Goal: Task Accomplishment & Management: Manage account settings

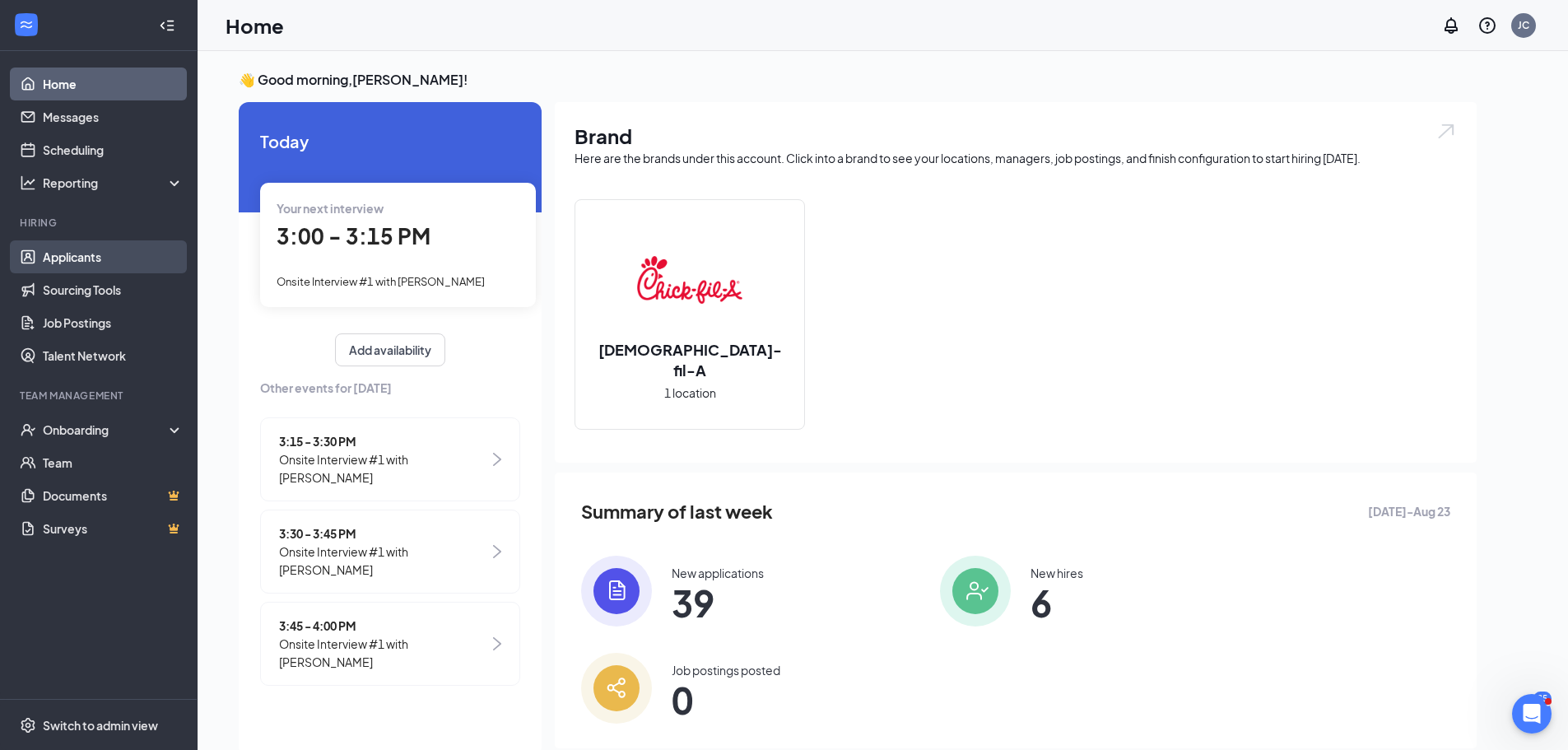
click at [105, 267] on link "Applicants" at bounding box center [113, 256] width 140 height 33
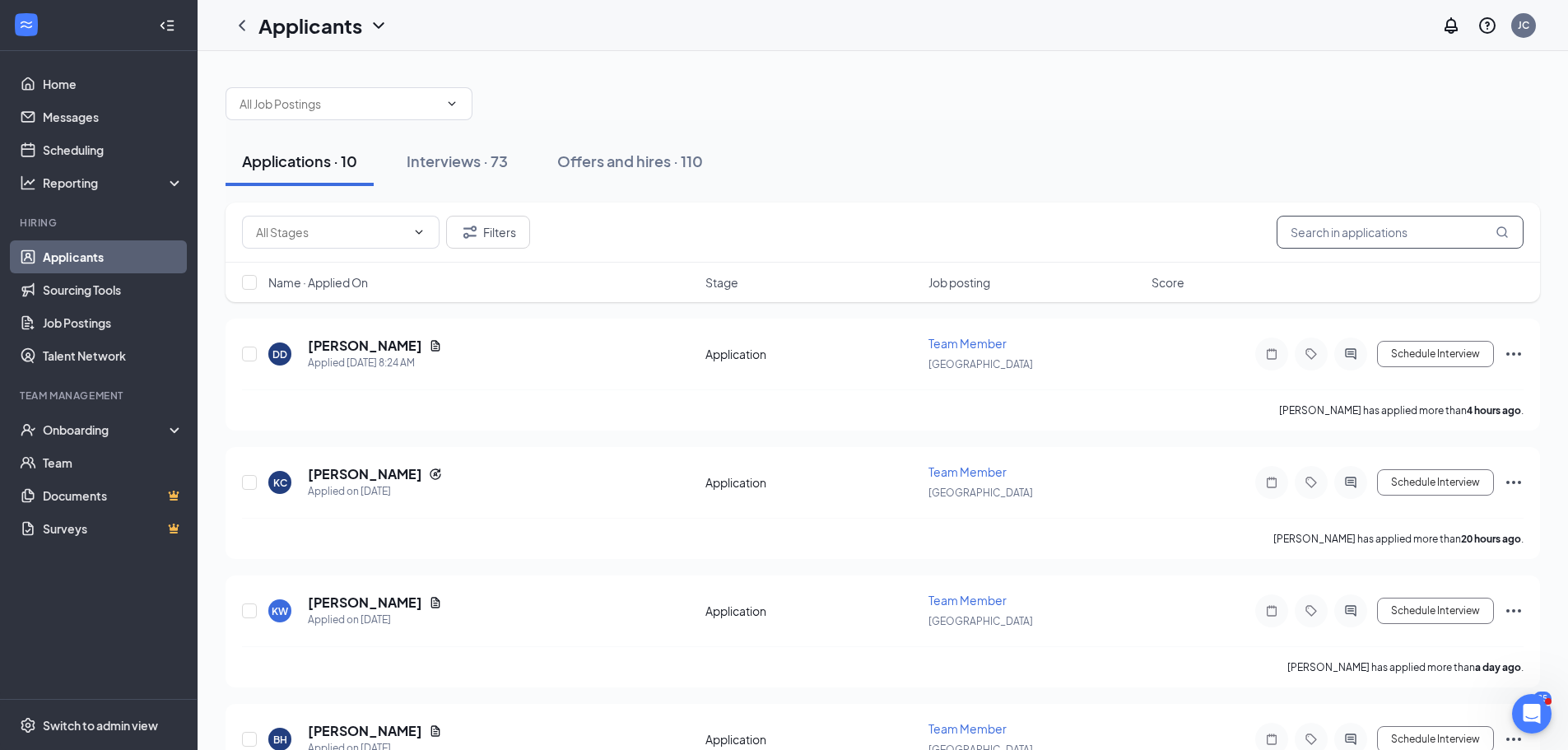
click at [1376, 229] on input "text" at bounding box center [1400, 232] width 247 height 33
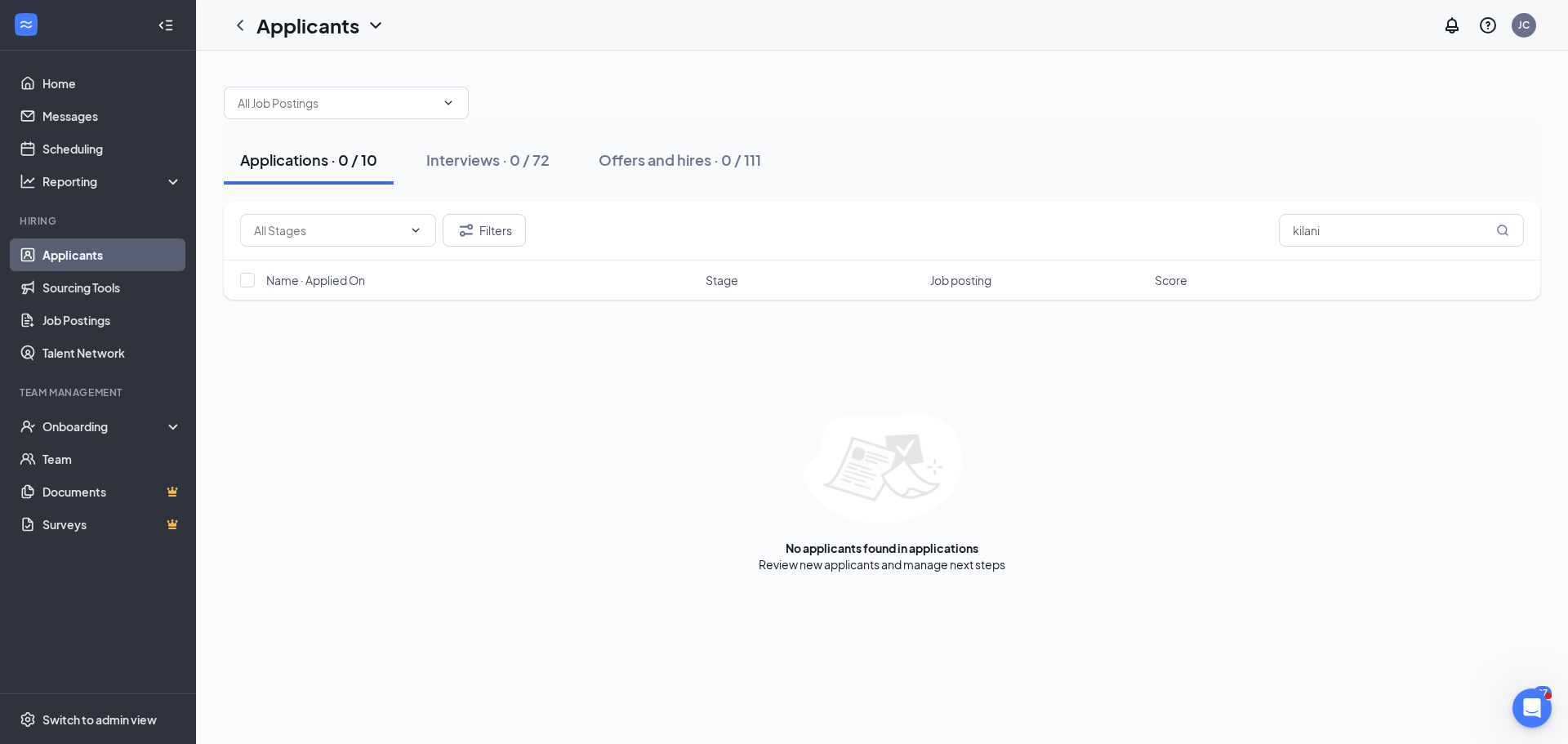
click at [1407, 251] on div "Filters kilani" at bounding box center [882, 230] width 1317 height 59
click at [1405, 229] on input "kilani" at bounding box center [1401, 230] width 245 height 33
type input "kilan"
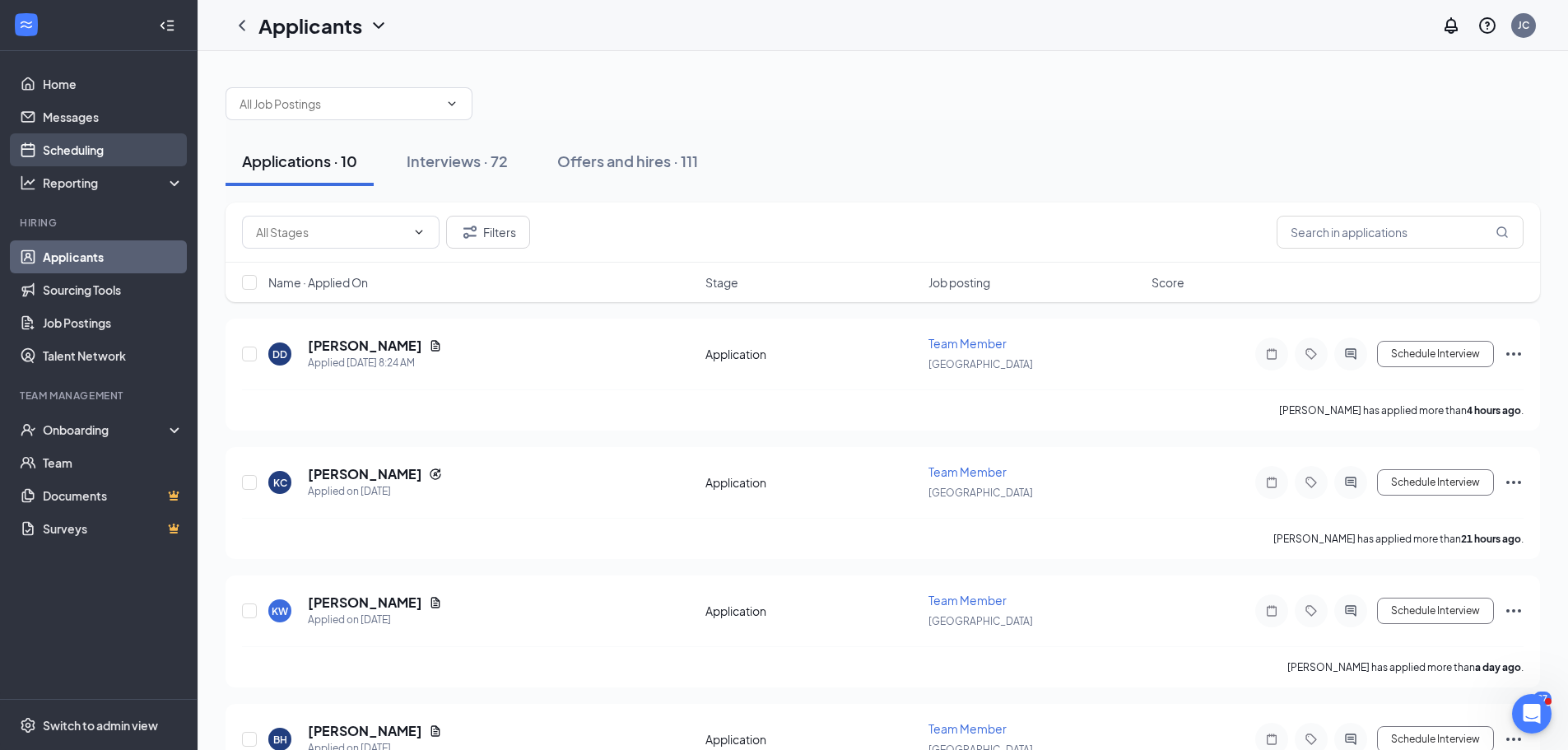
click at [133, 141] on link "Scheduling" at bounding box center [113, 149] width 140 height 33
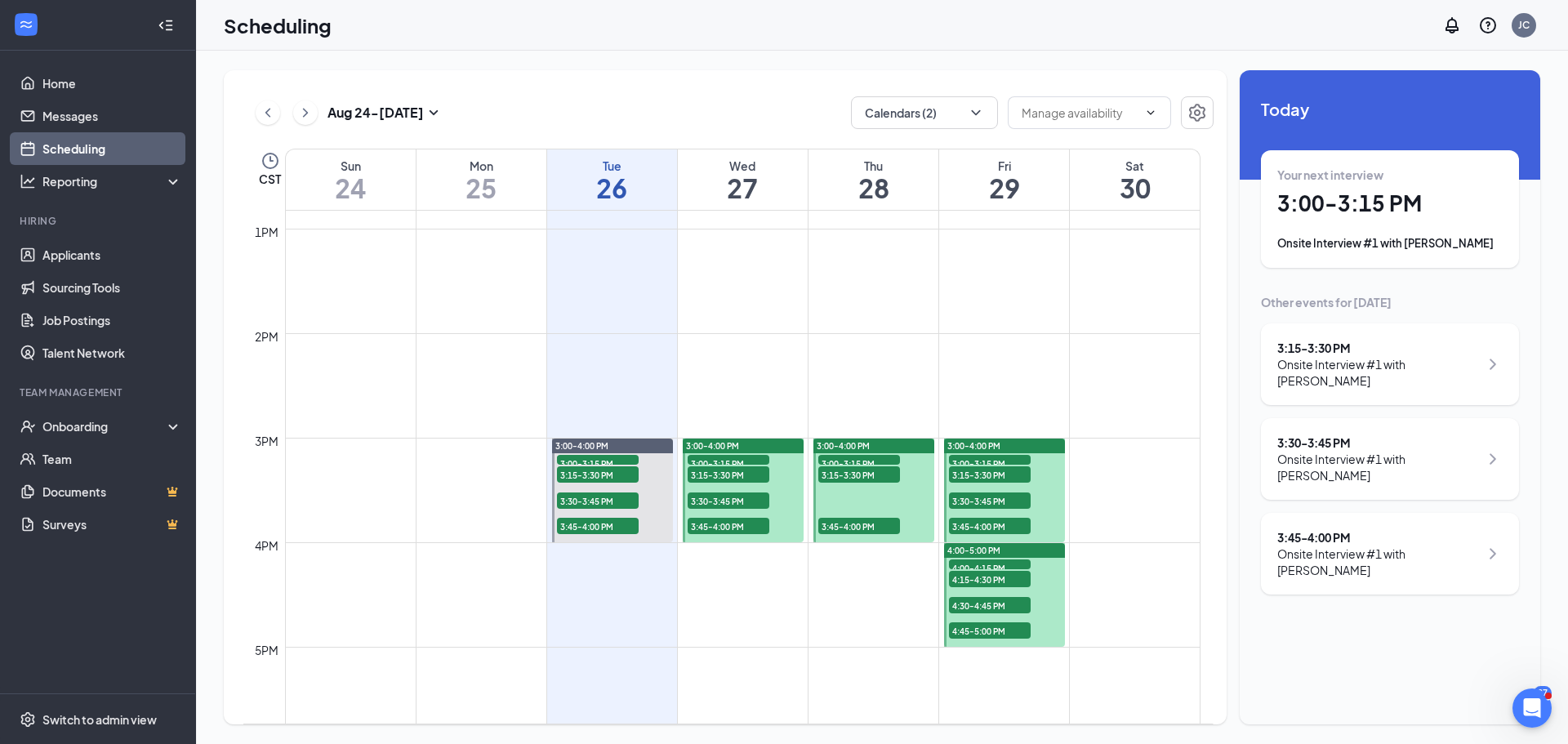
scroll to position [1374, 0]
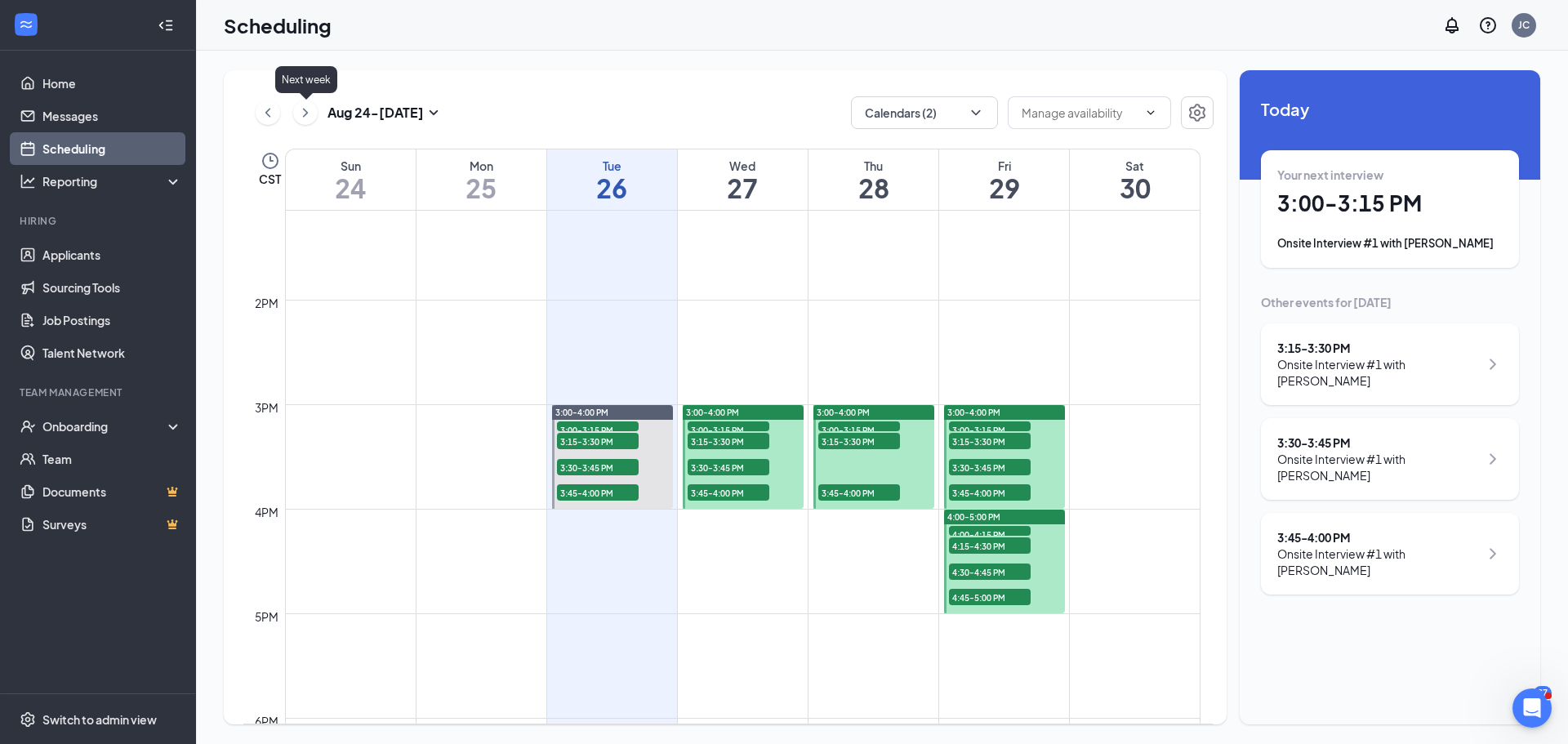
click at [299, 105] on icon "ChevronRight" at bounding box center [305, 112] width 16 height 20
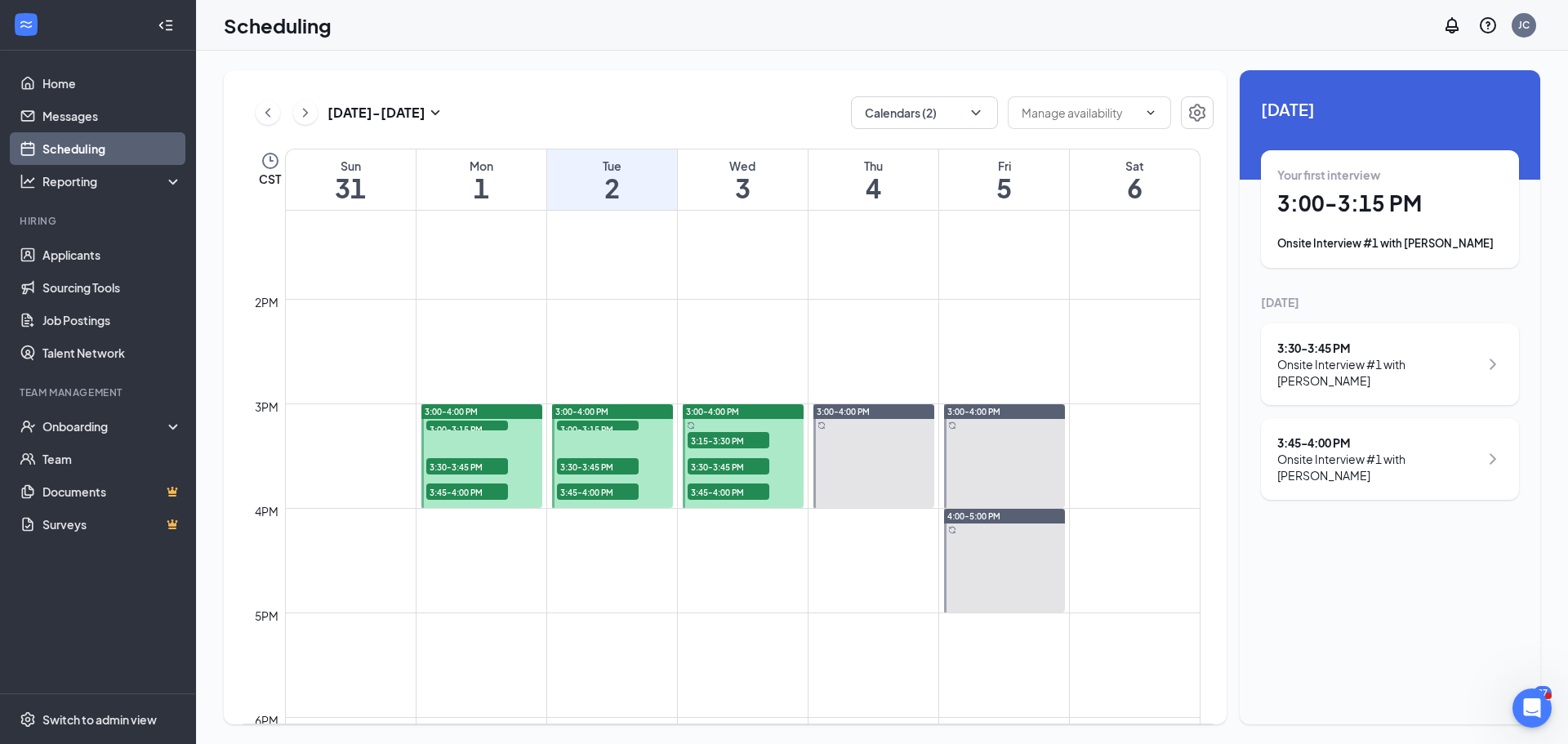
scroll to position [1374, 0]
click at [495, 409] on div "3:00-4:00 PM" at bounding box center [481, 412] width 121 height 15
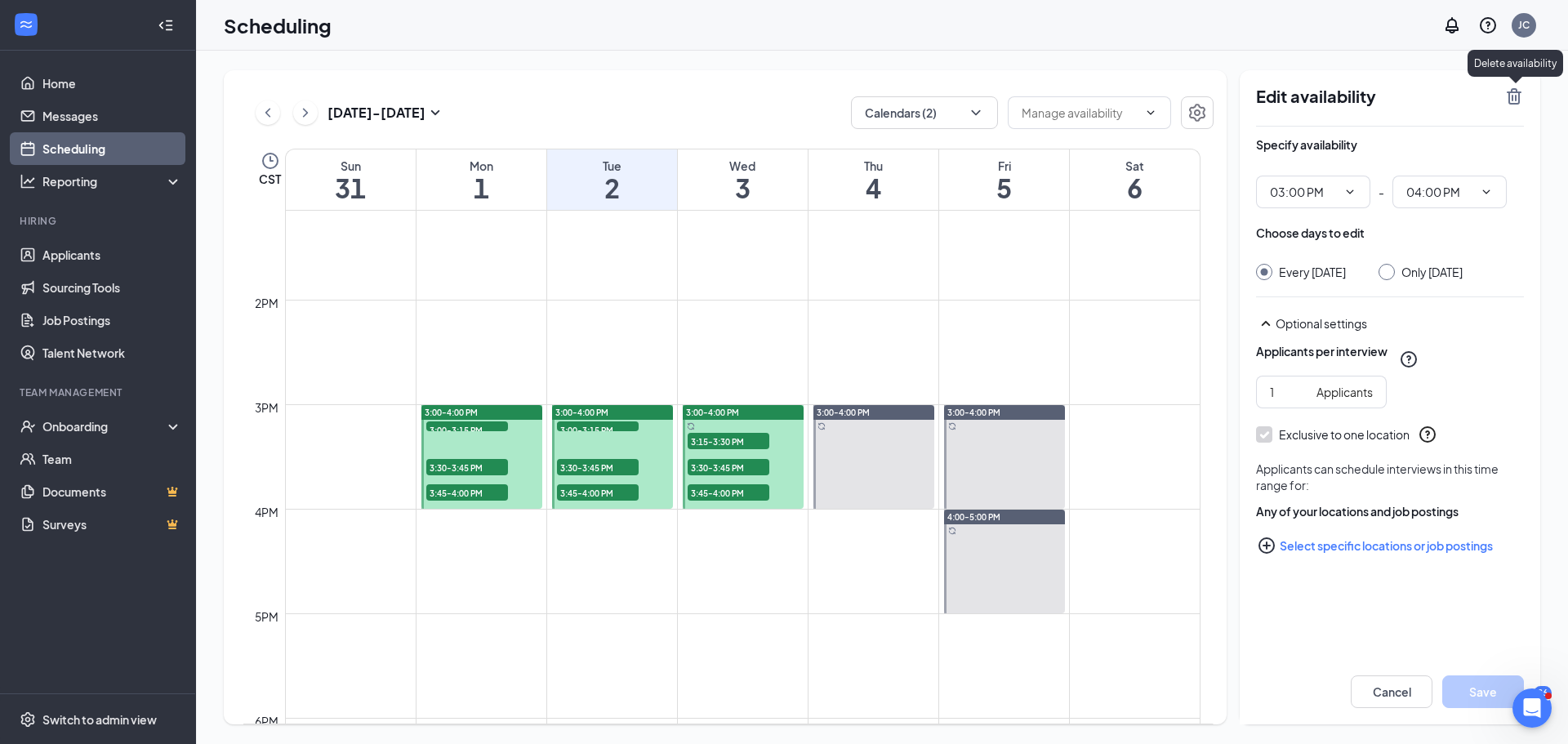
click at [1519, 98] on icon "TrashOutline" at bounding box center [1514, 96] width 15 height 16
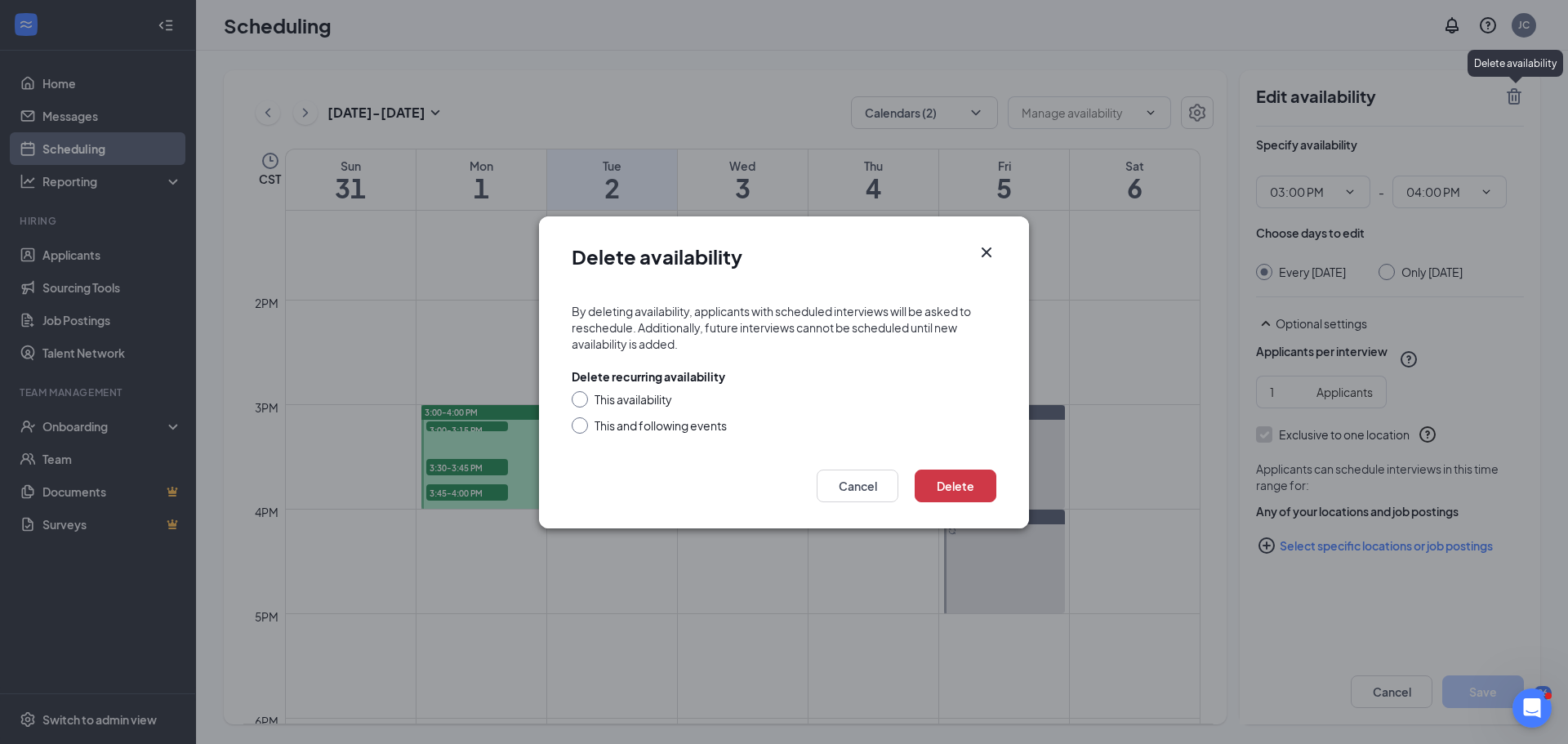
click at [638, 395] on div "This availability" at bounding box center [633, 398] width 77 height 16
click at [583, 395] on input "This availability" at bounding box center [577, 396] width 11 height 11
radio input "true"
click at [947, 481] on button "Delete" at bounding box center [955, 486] width 82 height 33
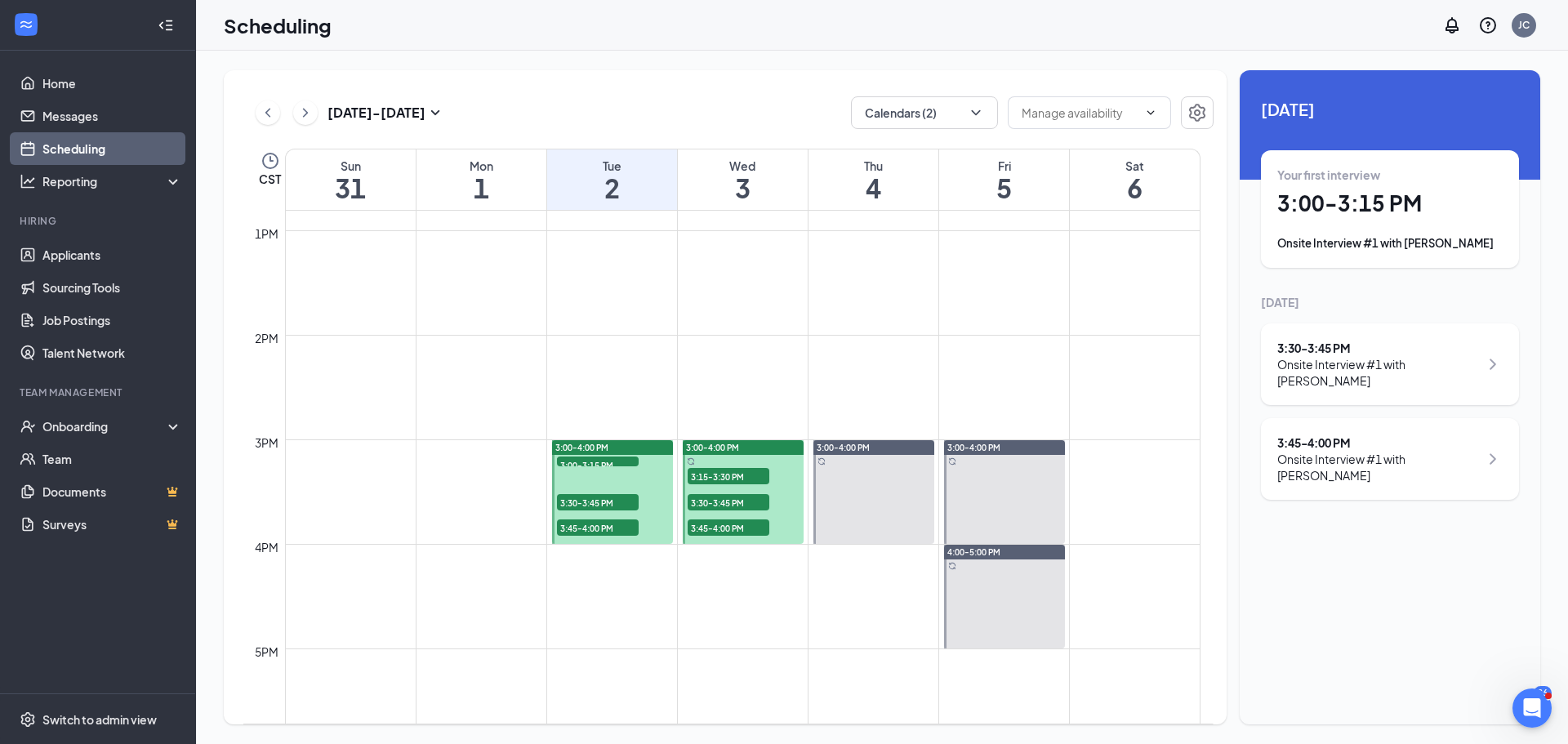
scroll to position [1374, 0]
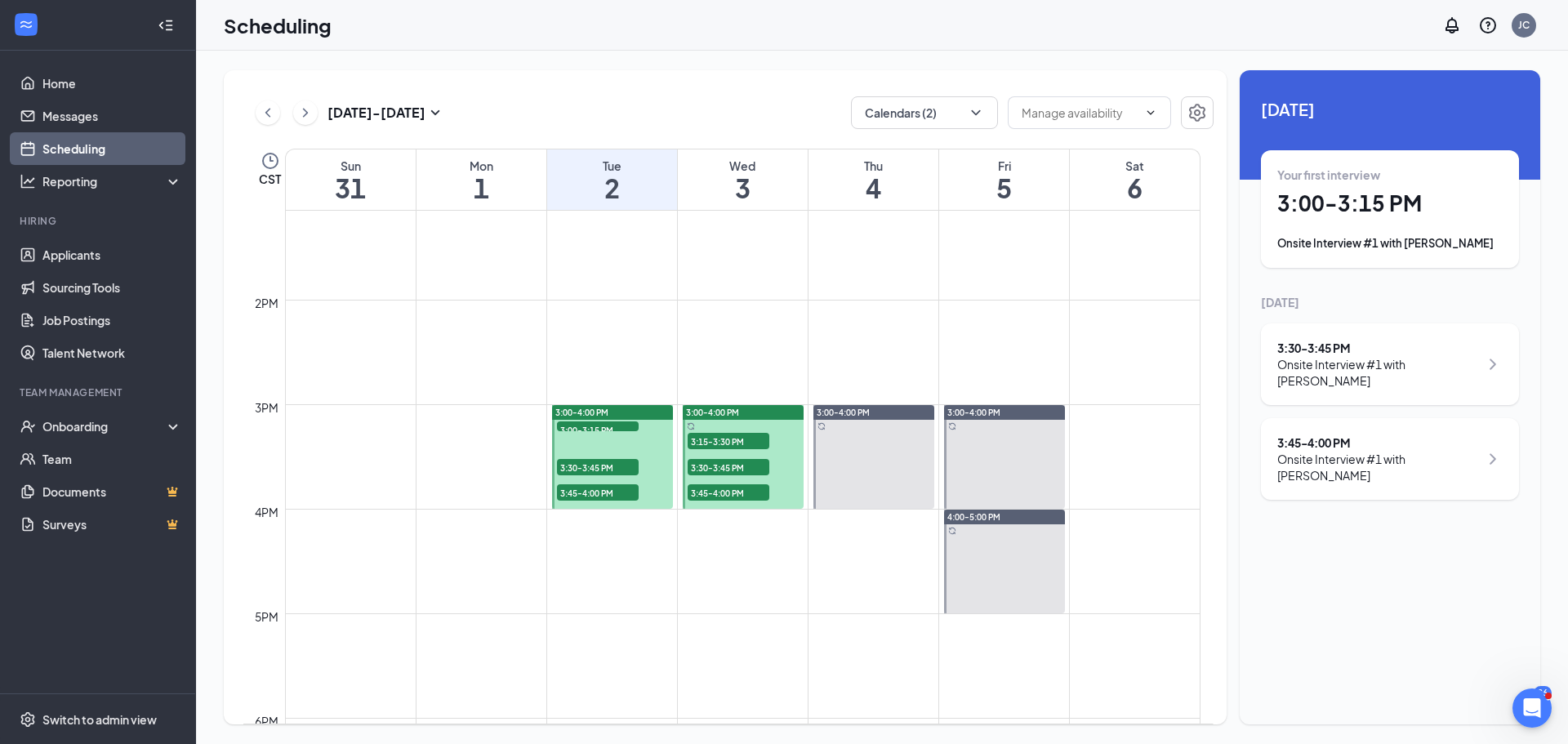
click at [655, 413] on div "3:00-4:00 PM" at bounding box center [612, 412] width 121 height 15
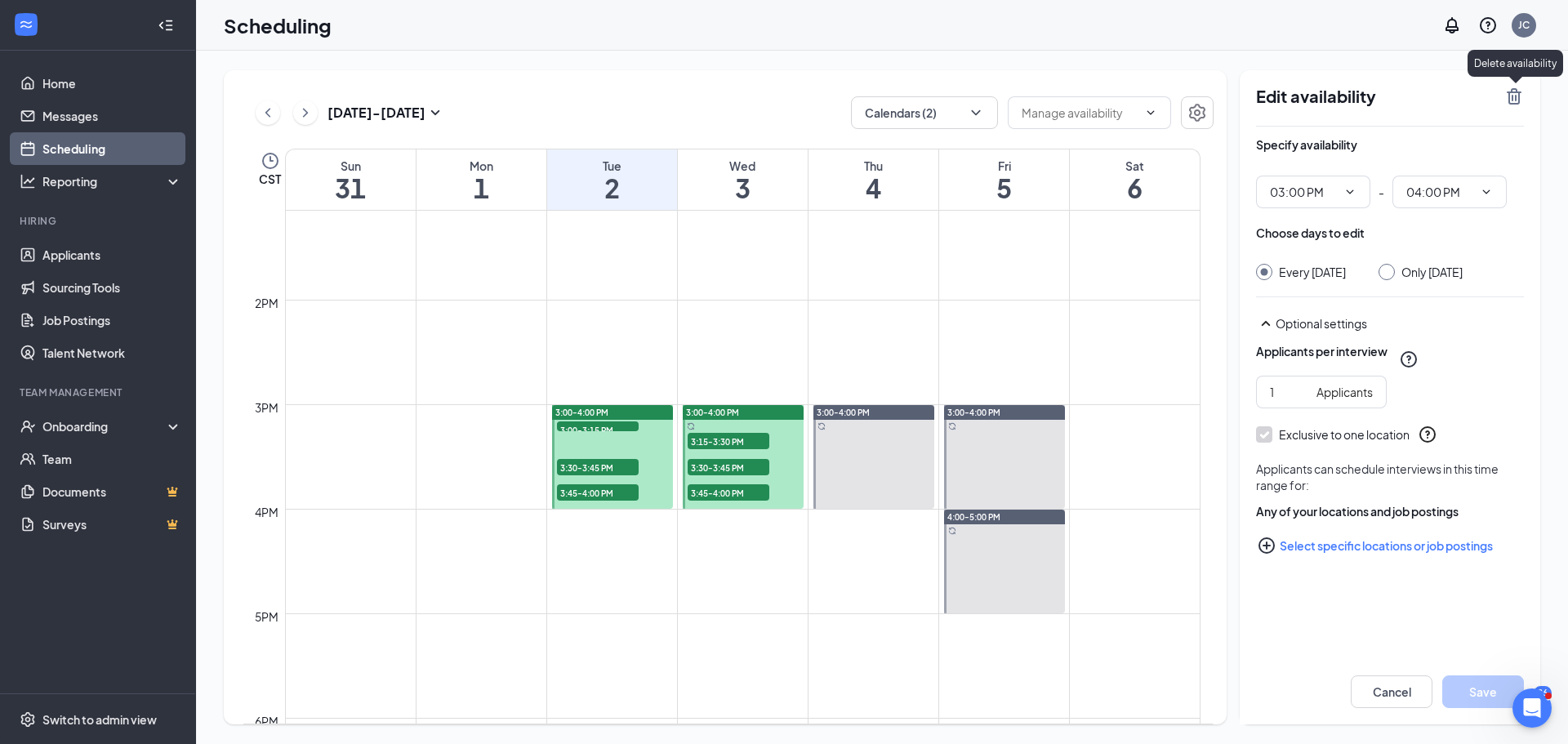
click at [1525, 95] on div "Edit availability Specify availability 03:00 PM - 04:00 PM Choose days to edit …" at bounding box center [1389, 397] width 300 height 655
click at [1515, 100] on icon "TrashOutline" at bounding box center [1514, 96] width 15 height 16
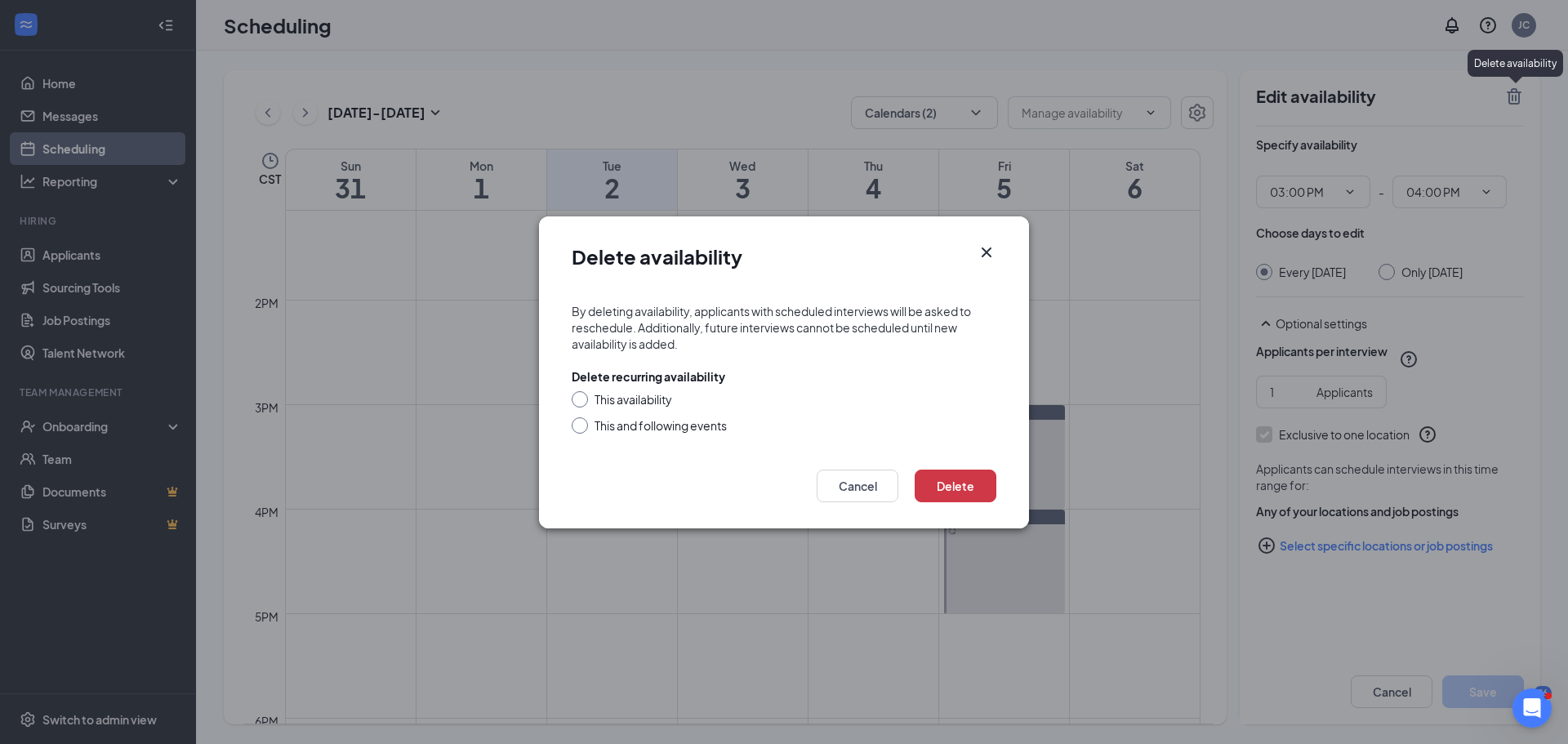
click at [661, 396] on div "This availability" at bounding box center [633, 398] width 77 height 16
click at [583, 396] on input "This availability" at bounding box center [577, 396] width 11 height 11
radio input "true"
click at [989, 480] on button "Delete" at bounding box center [955, 486] width 82 height 33
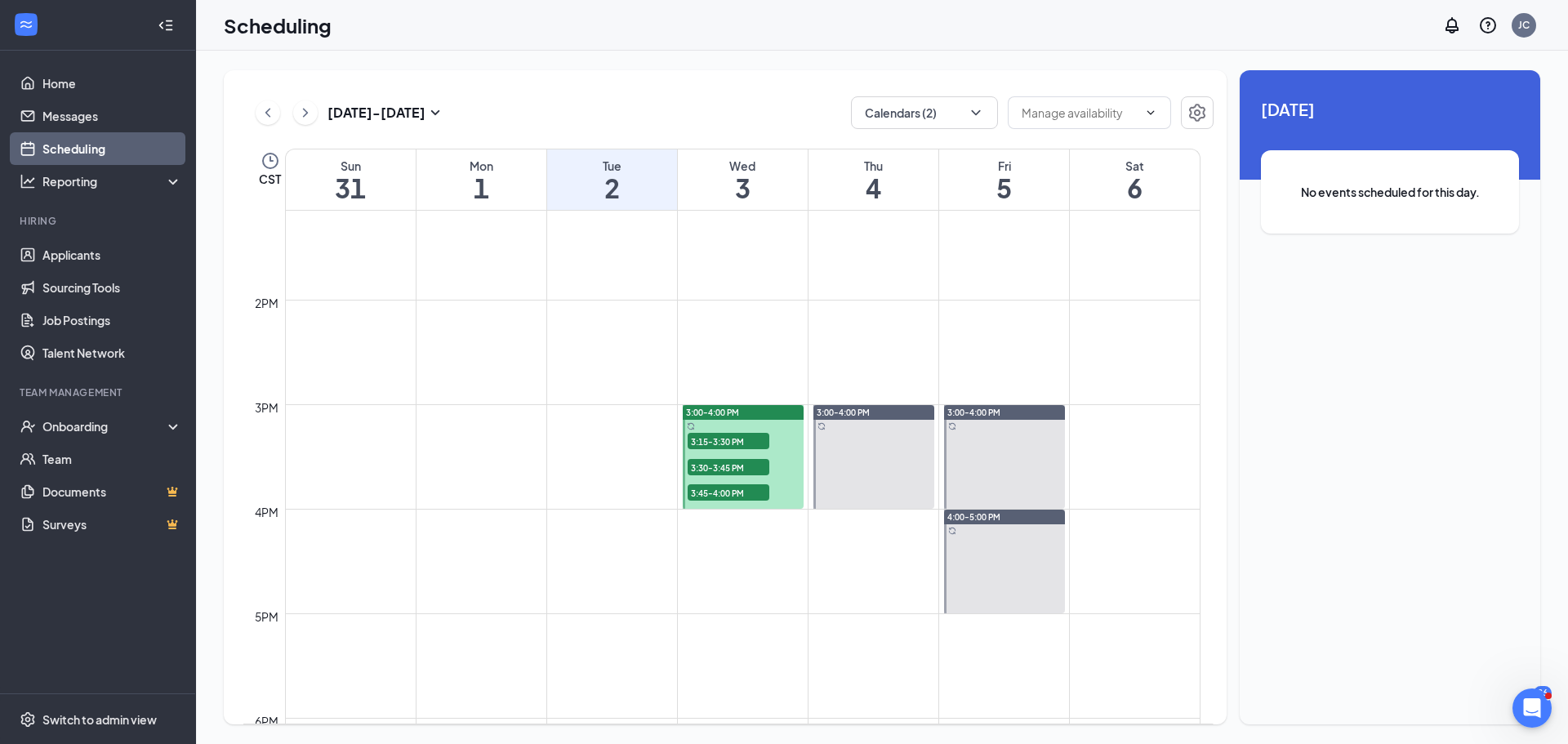
click at [751, 412] on div "3:00-4:00 PM" at bounding box center [743, 412] width 121 height 15
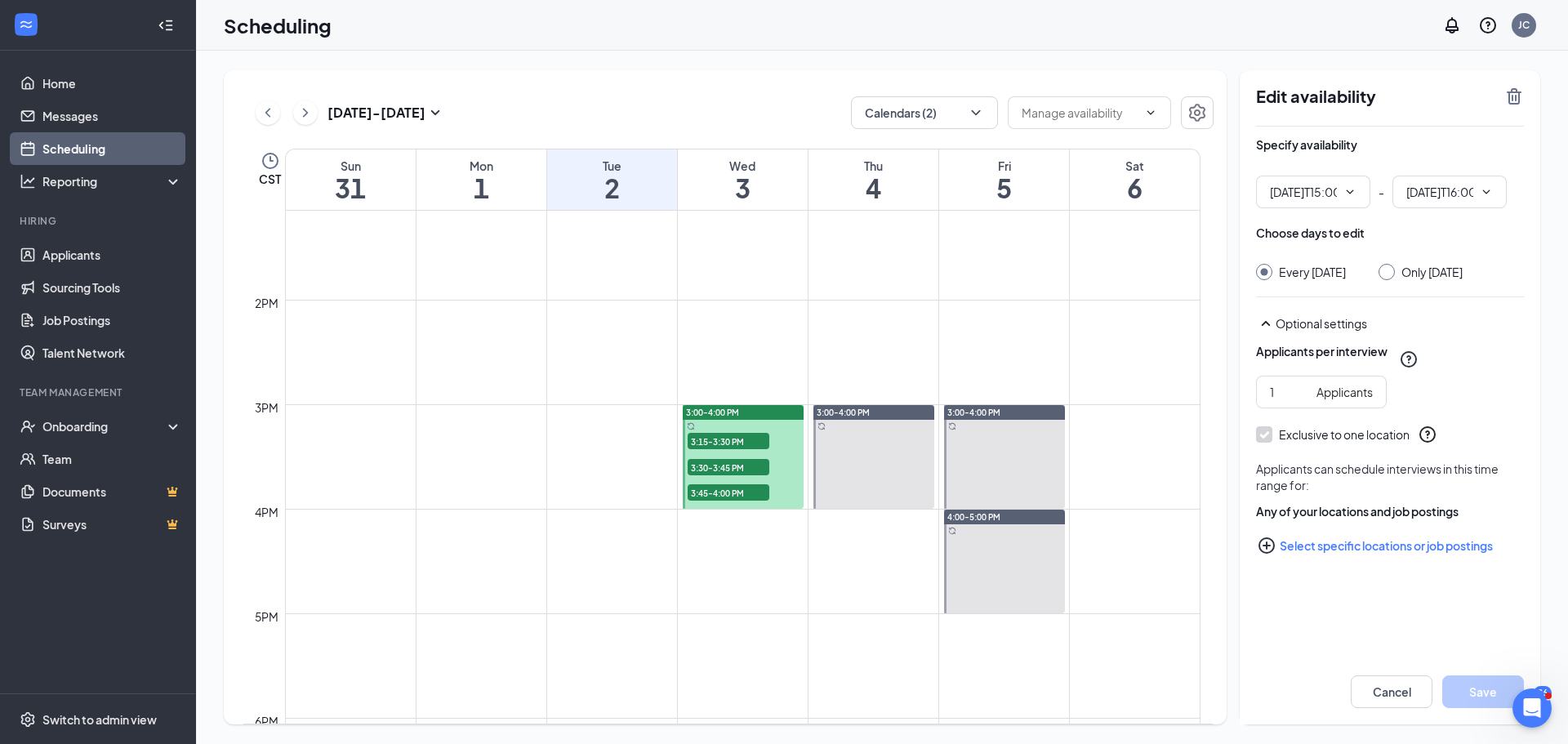
type input "03:00 PM"
type input "04:00 PM"
click at [1522, 90] on icon "TrashOutline" at bounding box center [1513, 96] width 20 height 20
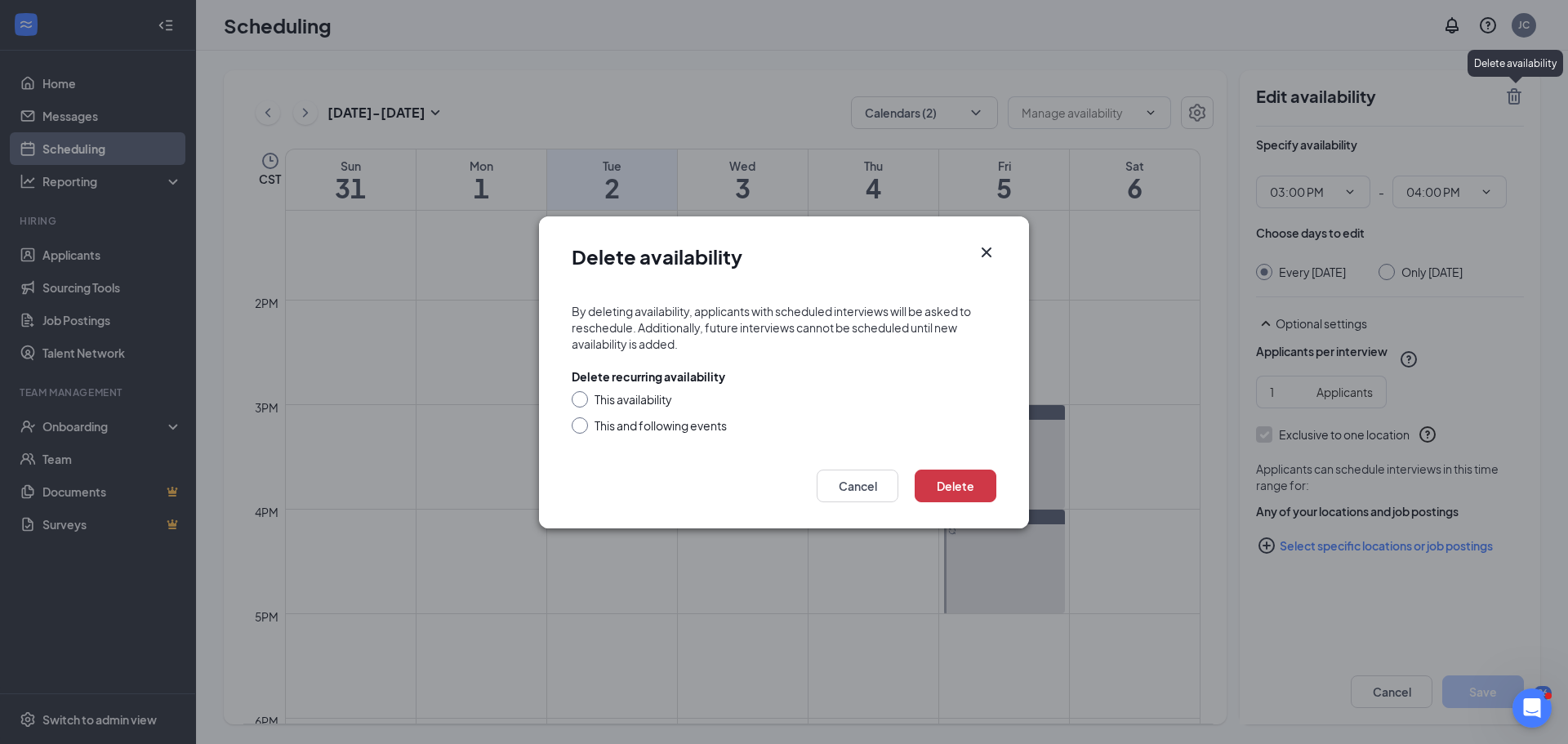
click at [638, 401] on div "This availability" at bounding box center [633, 398] width 77 height 16
click at [583, 401] on input "This availability" at bounding box center [577, 396] width 11 height 11
radio input "true"
click at [931, 487] on button "Delete" at bounding box center [955, 486] width 82 height 33
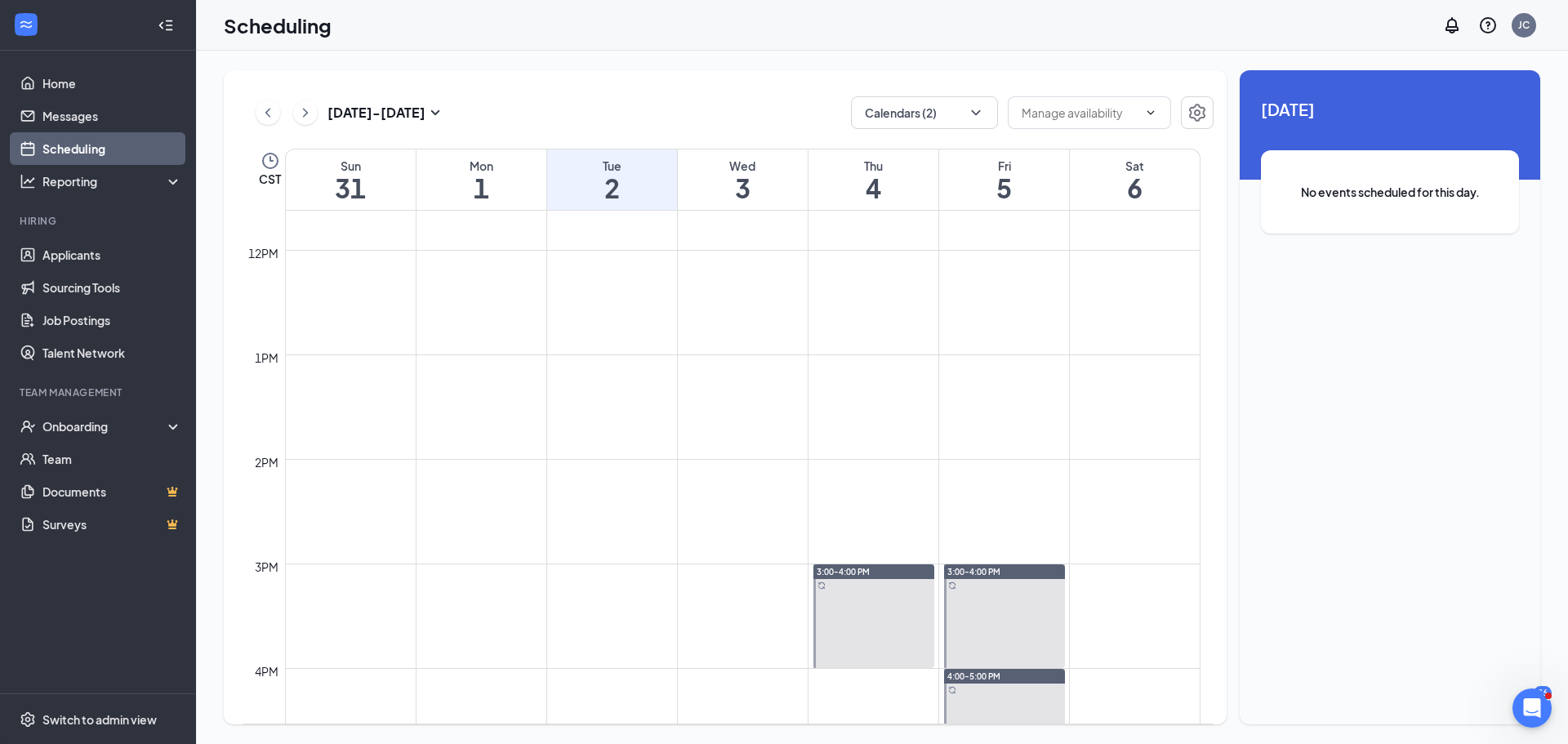
scroll to position [1374, 0]
